Goal: Check status: Check status

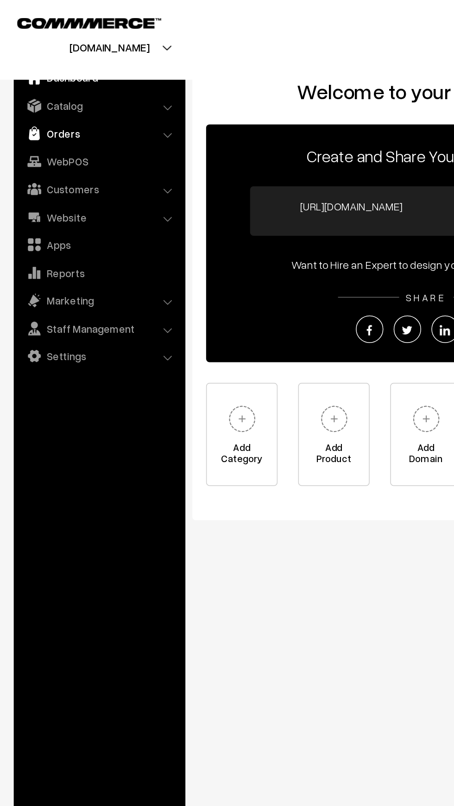
click at [28, 94] on link "Orders" at bounding box center [67, 90] width 110 height 17
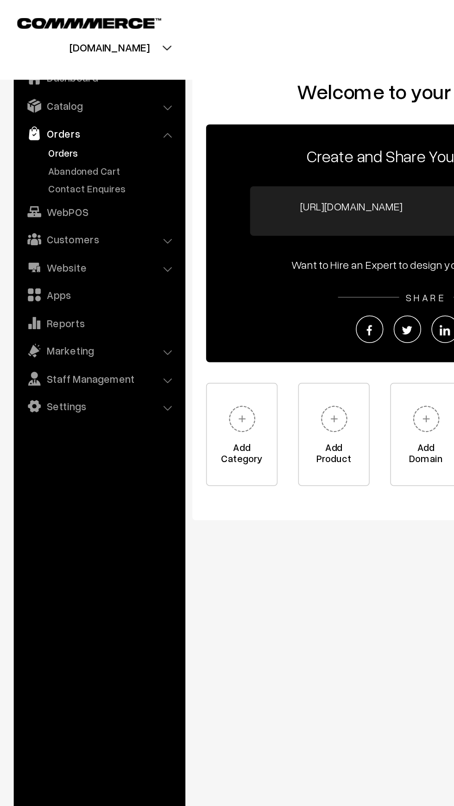
click at [35, 100] on link "Orders" at bounding box center [76, 103] width 92 height 10
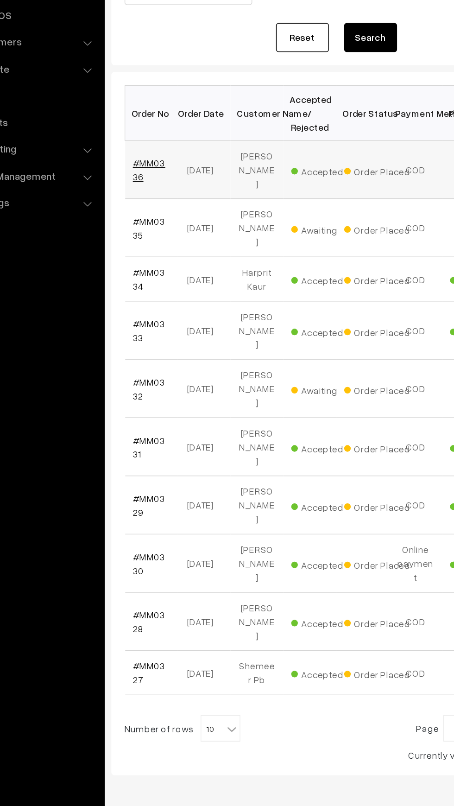
click at [146, 251] on link "#MM0336" at bounding box center [156, 251] width 23 height 18
